Goal: Information Seeking & Learning: Learn about a topic

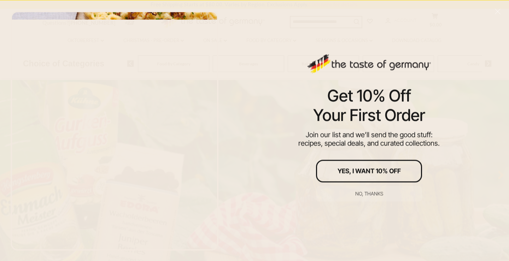
scroll to position [42, 0]
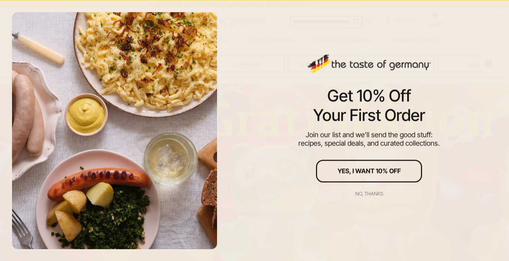
click at [367, 192] on div "No, thanks" at bounding box center [369, 193] width 28 height 5
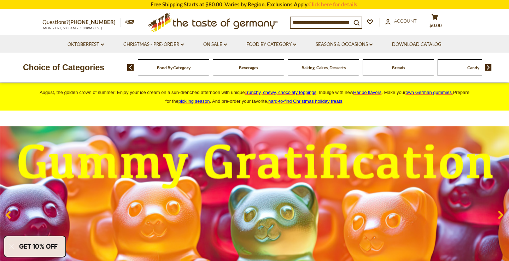
scroll to position [0, 0]
click at [218, 42] on link "On Sale dropdown_arrow" at bounding box center [215, 45] width 24 height 8
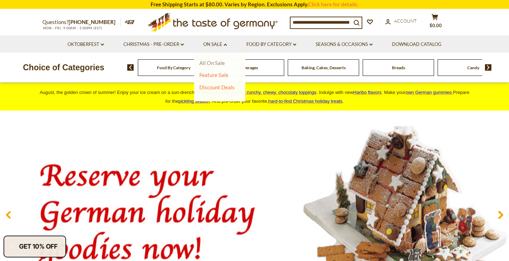
click at [216, 60] on link "All On Sale" at bounding box center [211, 63] width 25 height 6
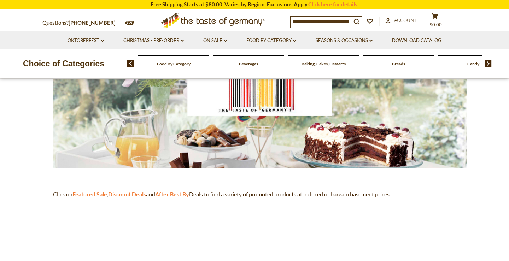
scroll to position [73, 0]
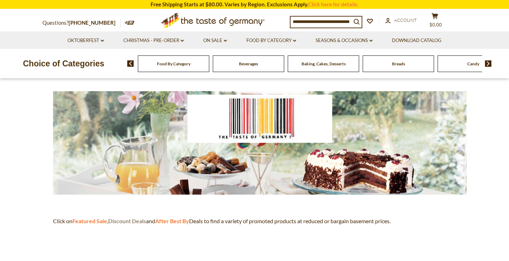
click at [132, 219] on strong "Discount Deals" at bounding box center [127, 221] width 38 height 7
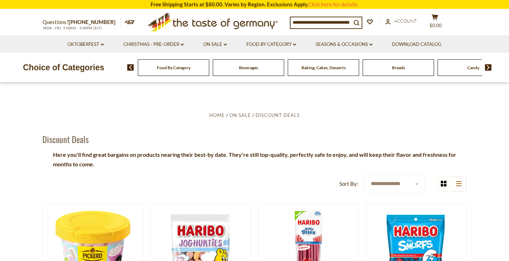
click at [175, 66] on span "Food By Category" at bounding box center [174, 67] width 34 height 5
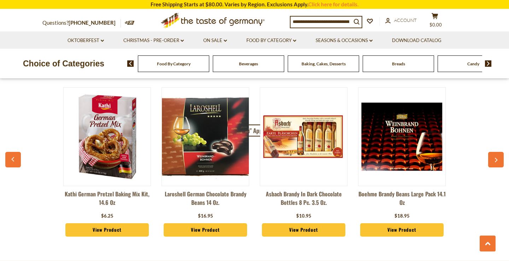
scroll to position [1745, 0]
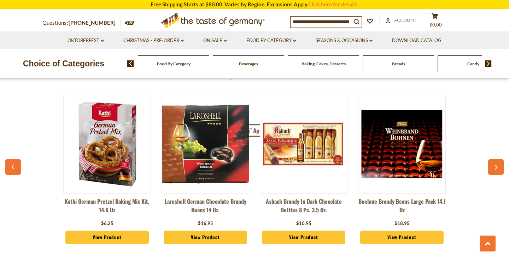
click at [497, 159] on button "button" at bounding box center [496, 167] width 16 height 16
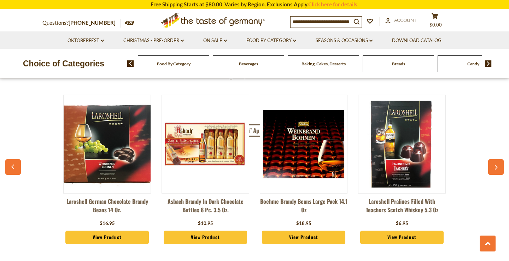
click at [11, 164] on icon "button" at bounding box center [13, 166] width 5 height 5
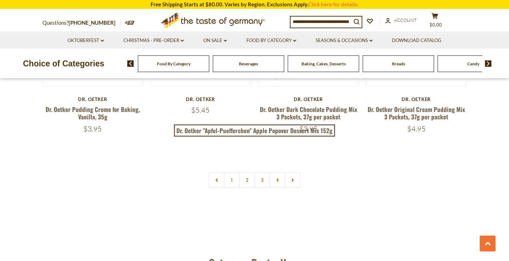
scroll to position [1532, 0]
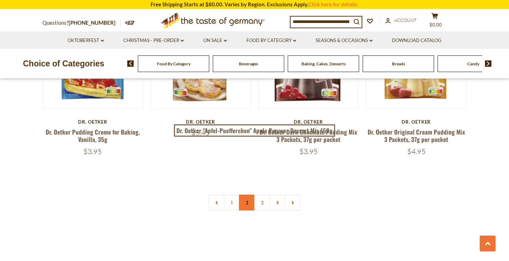
click at [247, 195] on link "2" at bounding box center [247, 203] width 16 height 16
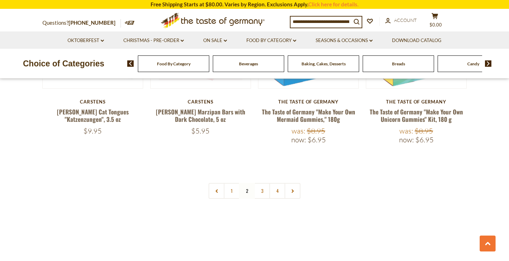
scroll to position [1582, 0]
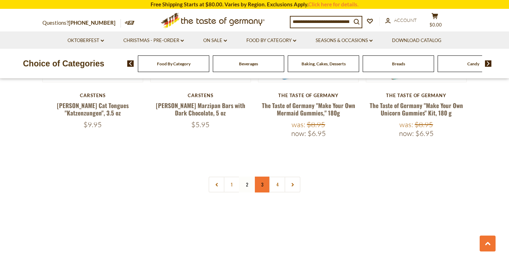
click at [261, 177] on link "3" at bounding box center [262, 185] width 16 height 16
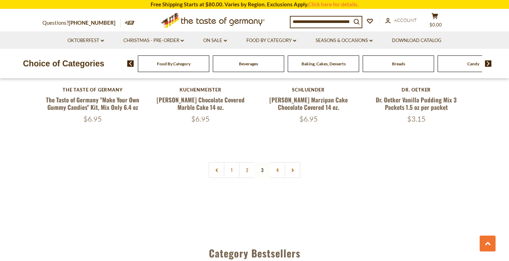
scroll to position [1564, 0]
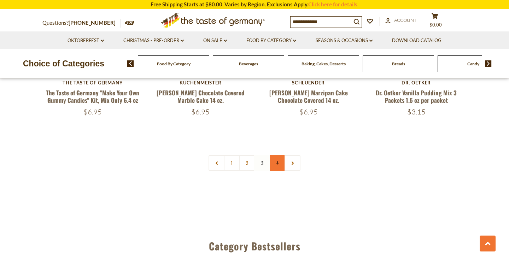
click at [277, 155] on link "4" at bounding box center [277, 163] width 16 height 16
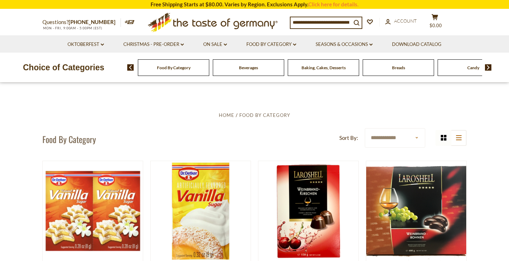
scroll to position [0, 0]
click at [487, 65] on img at bounding box center [488, 67] width 7 height 6
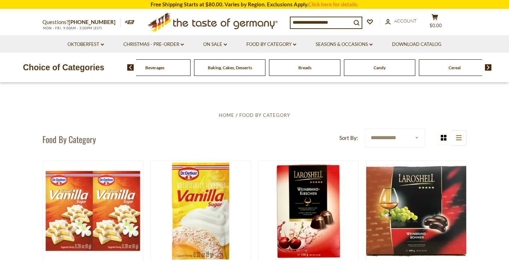
click at [487, 65] on img at bounding box center [488, 67] width 7 height 6
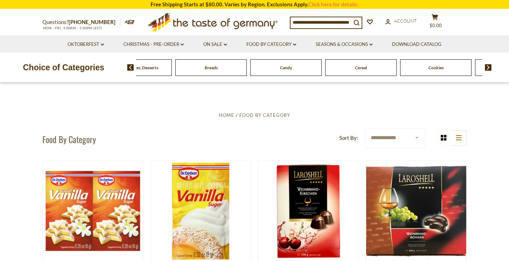
click at [487, 65] on img at bounding box center [488, 67] width 7 height 6
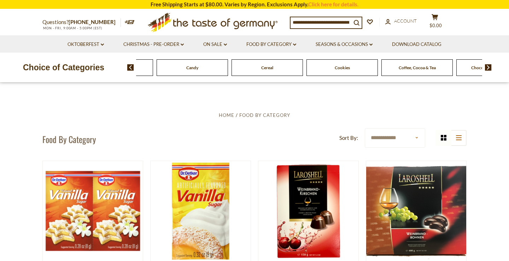
click at [485, 64] on img at bounding box center [488, 67] width 7 height 6
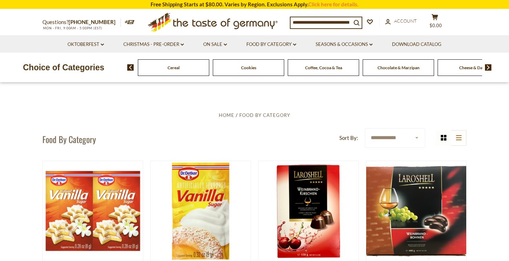
click at [486, 64] on img at bounding box center [488, 67] width 7 height 6
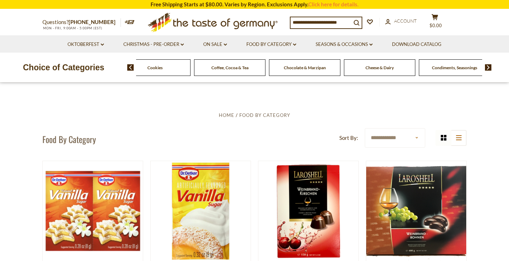
click at [486, 64] on img at bounding box center [488, 67] width 7 height 6
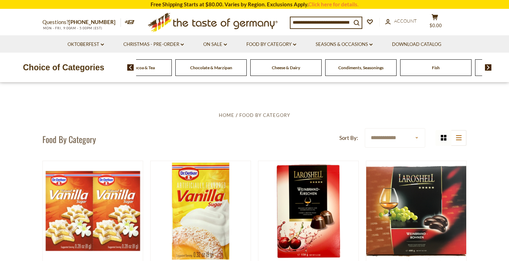
click at [486, 65] on img at bounding box center [488, 67] width 7 height 6
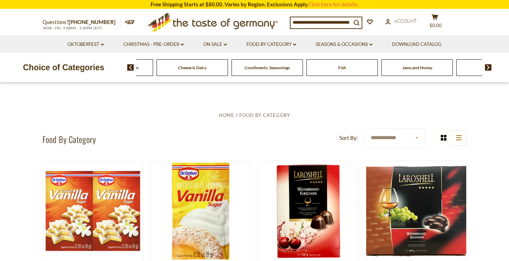
click at [486, 65] on img at bounding box center [488, 67] width 7 height 6
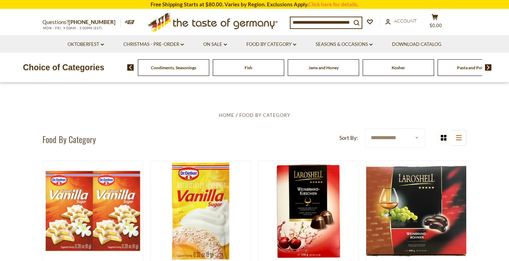
click at [486, 65] on img at bounding box center [488, 67] width 7 height 6
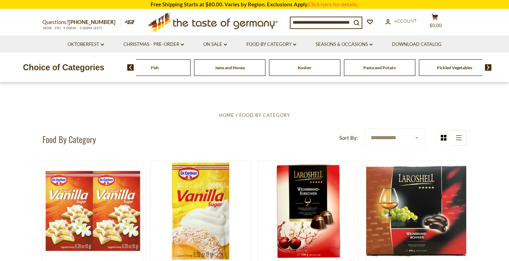
click at [486, 65] on img at bounding box center [488, 67] width 7 height 6
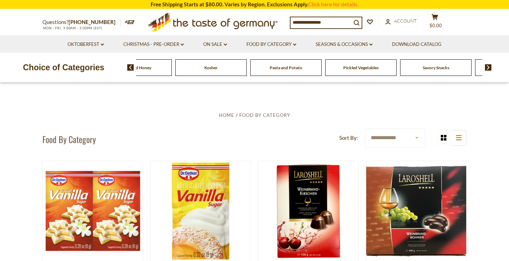
click at [486, 66] on img at bounding box center [488, 67] width 7 height 6
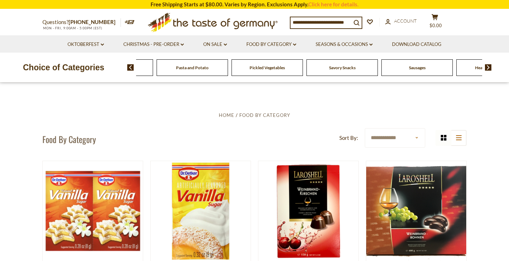
click at [486, 66] on img at bounding box center [488, 67] width 7 height 6
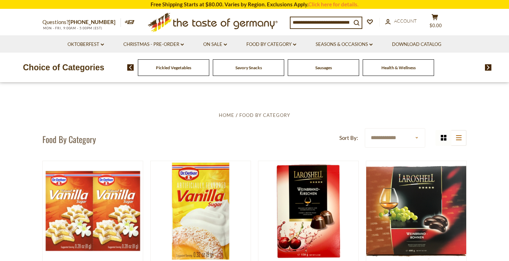
click at [404, 67] on span "Health & Wellness" at bounding box center [398, 67] width 34 height 5
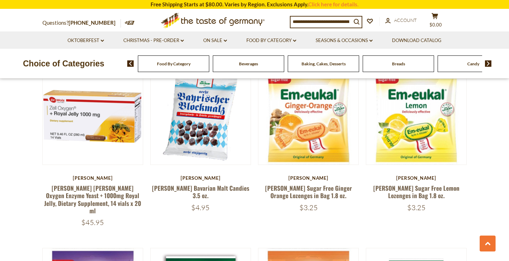
scroll to position [1082, 0]
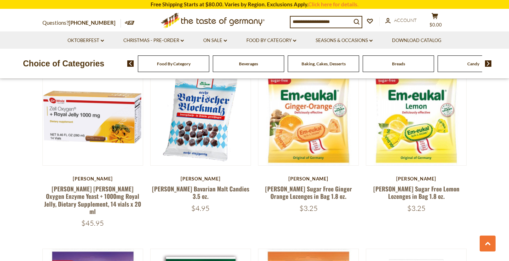
click at [487, 62] on img at bounding box center [488, 63] width 7 height 6
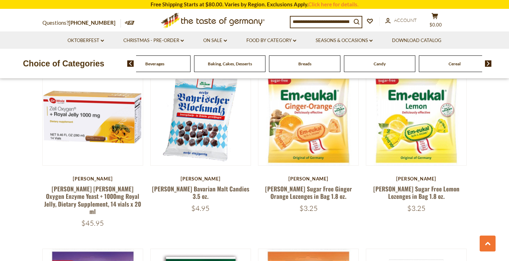
click at [489, 60] on img at bounding box center [488, 63] width 7 height 6
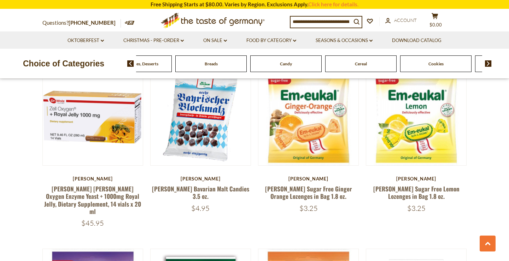
click at [439, 64] on span "Cookies" at bounding box center [435, 63] width 15 height 5
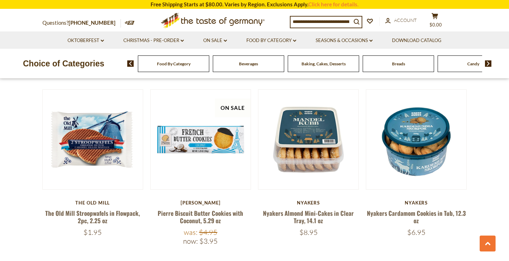
scroll to position [384, 0]
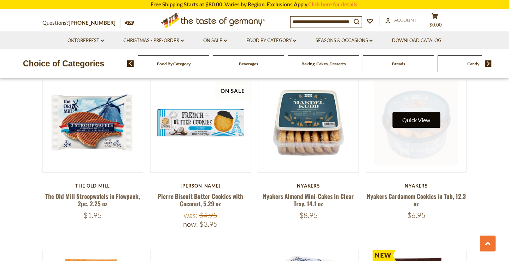
click at [417, 126] on button "Quick View" at bounding box center [416, 120] width 48 height 16
click at [420, 160] on link at bounding box center [416, 123] width 84 height 84
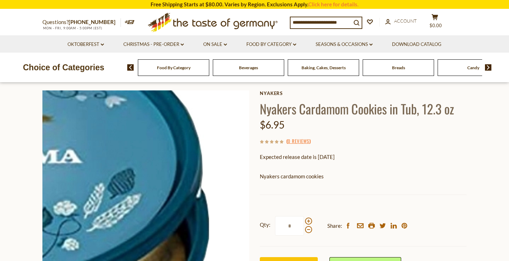
scroll to position [35, 0]
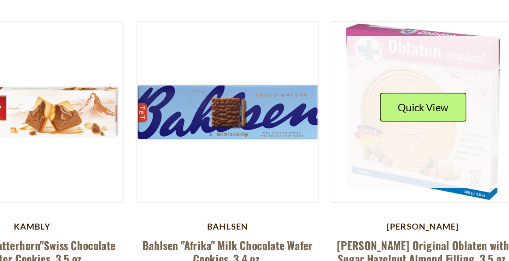
scroll to position [716, 0]
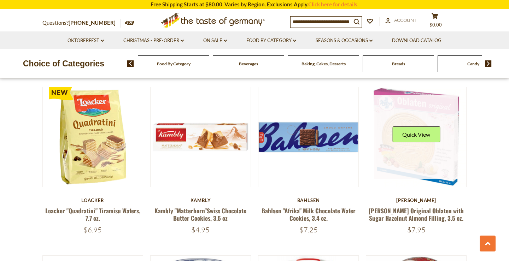
click at [416, 162] on link at bounding box center [416, 137] width 84 height 84
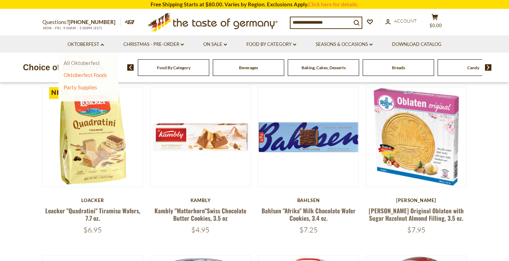
scroll to position [716, 0]
click at [80, 60] on link "All Oktoberfest" at bounding box center [82, 63] width 36 height 6
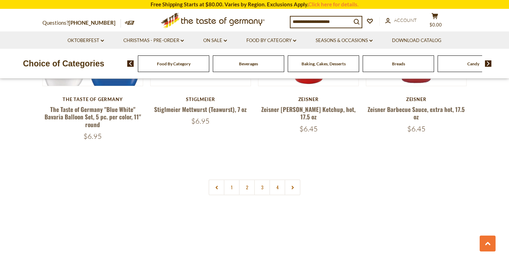
scroll to position [1691, 0]
click at [246, 180] on link "2" at bounding box center [247, 188] width 16 height 16
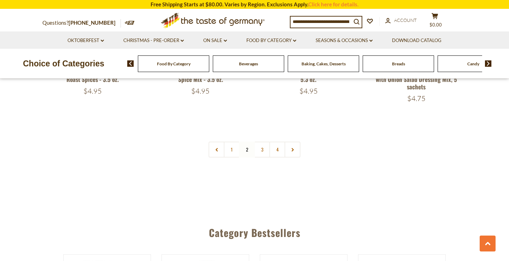
scroll to position [1736, 0]
click at [262, 142] on link "3" at bounding box center [262, 150] width 16 height 16
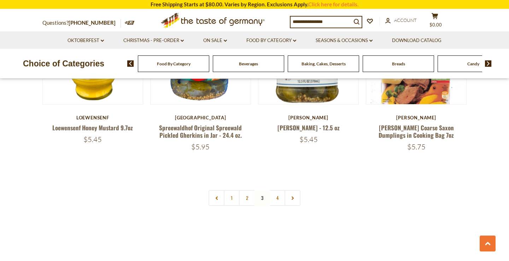
scroll to position [1656, 0]
click at [276, 190] on link "4" at bounding box center [277, 198] width 16 height 16
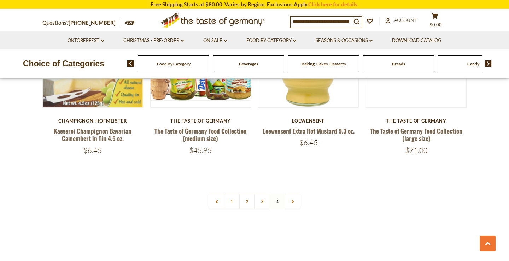
scroll to position [326, 0]
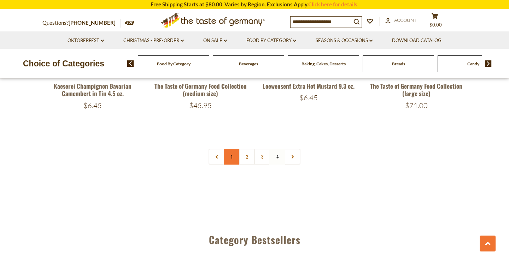
click at [229, 152] on link "1" at bounding box center [232, 157] width 16 height 16
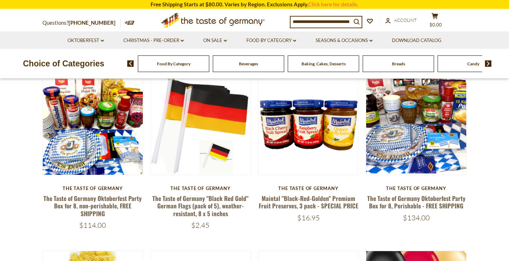
scroll to position [216, 0]
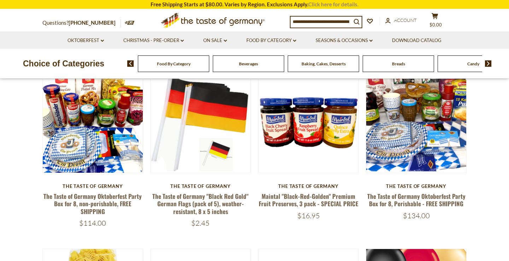
click at [324, 1] on link "Click here for details." at bounding box center [333, 4] width 50 height 6
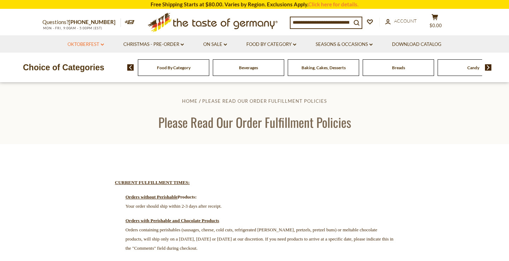
click at [93, 41] on link "Oktoberfest dropdown_arrow" at bounding box center [85, 45] width 36 height 8
click at [88, 85] on link "Party Supplies" at bounding box center [81, 87] width 34 height 6
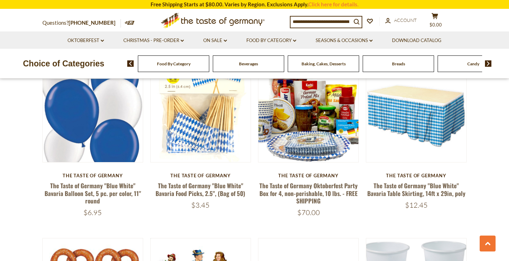
scroll to position [965, 0]
